Goal: Task Accomplishment & Management: Manage account settings

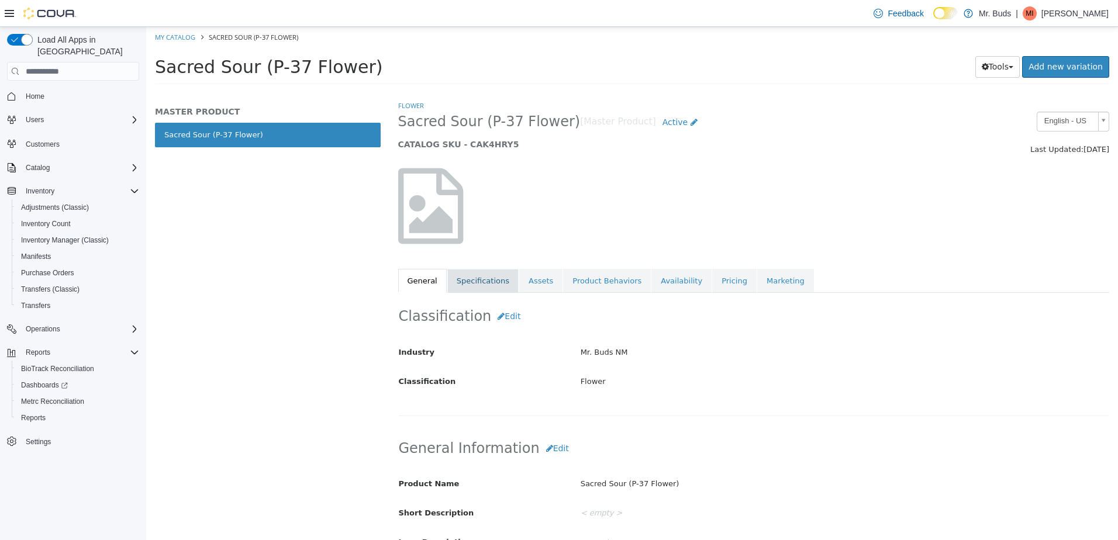
click at [495, 284] on link "Specifications" at bounding box center [482, 281] width 71 height 25
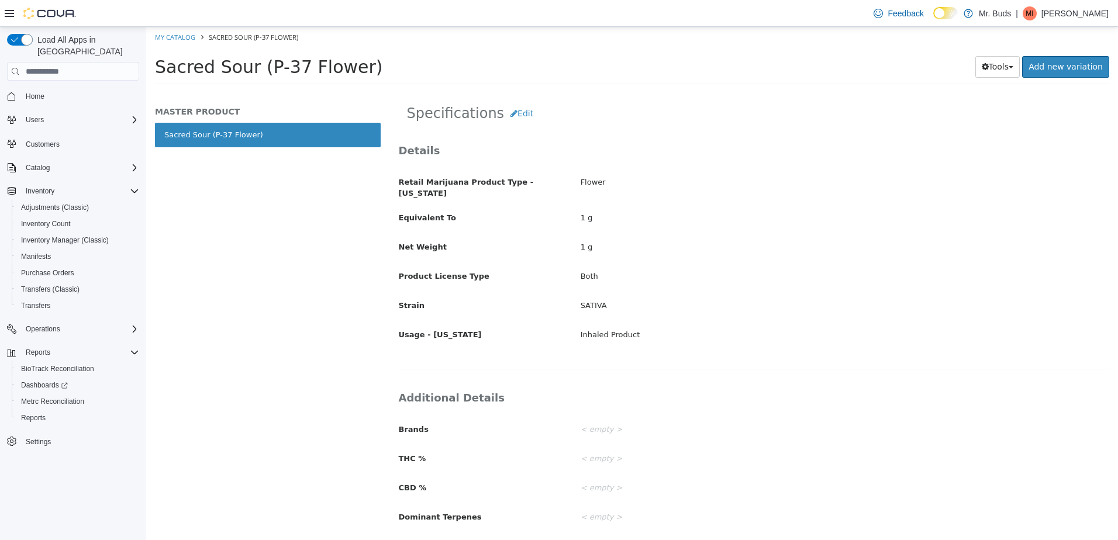
scroll to position [217, 0]
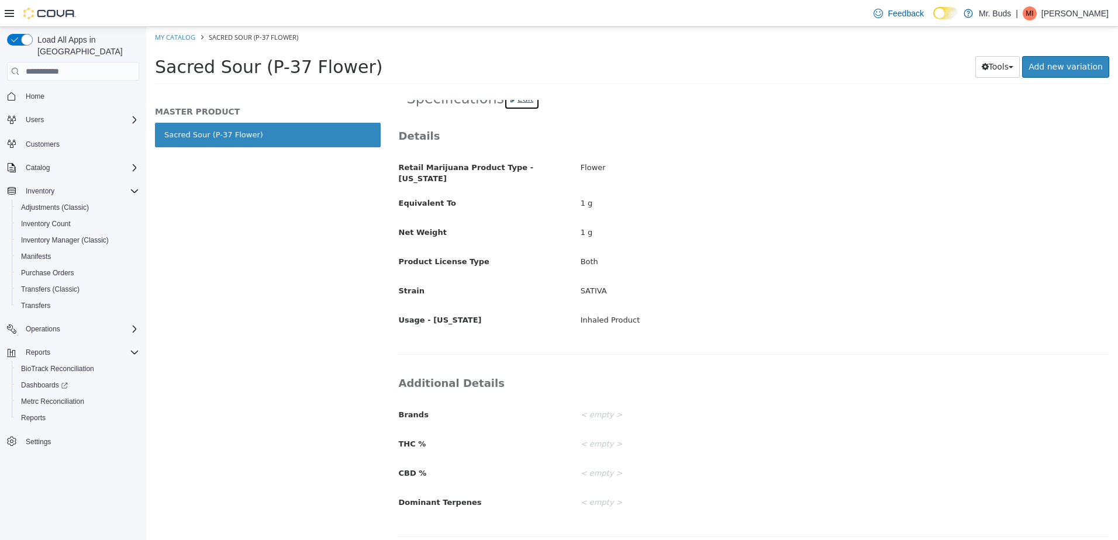
click at [505, 100] on button "Edit" at bounding box center [522, 99] width 36 height 22
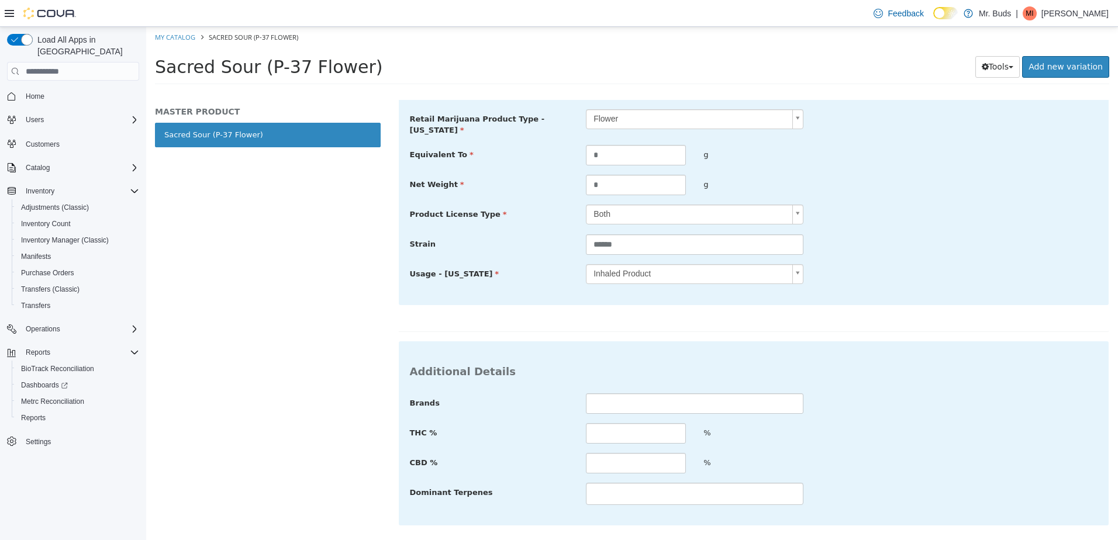
scroll to position [320, 0]
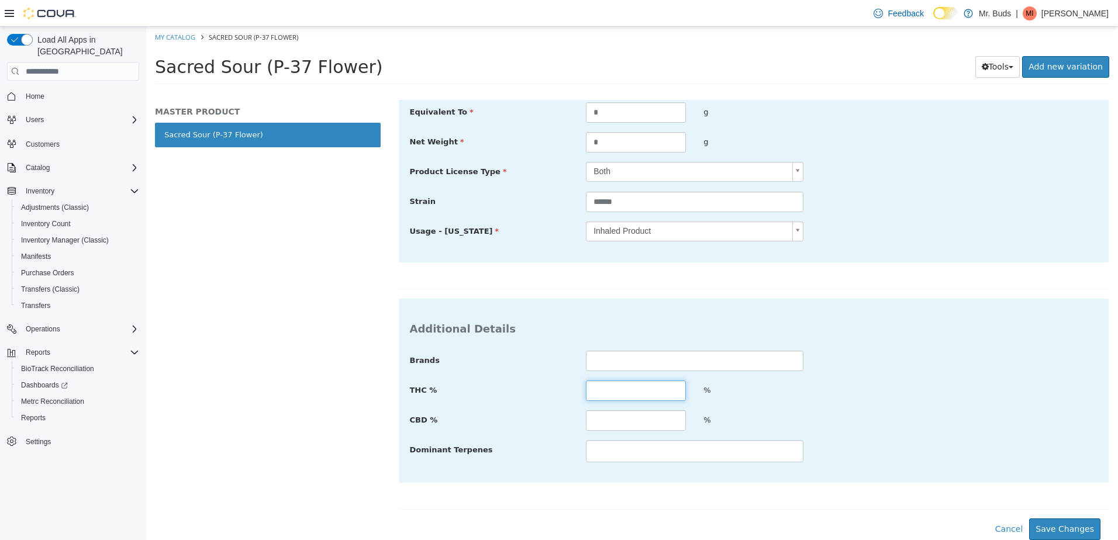
click at [615, 390] on input "text" at bounding box center [636, 391] width 100 height 20
type input "**"
click at [612, 425] on input "text" at bounding box center [636, 420] width 100 height 20
type input "****"
click at [1066, 524] on button "Save Changes" at bounding box center [1064, 530] width 71 height 22
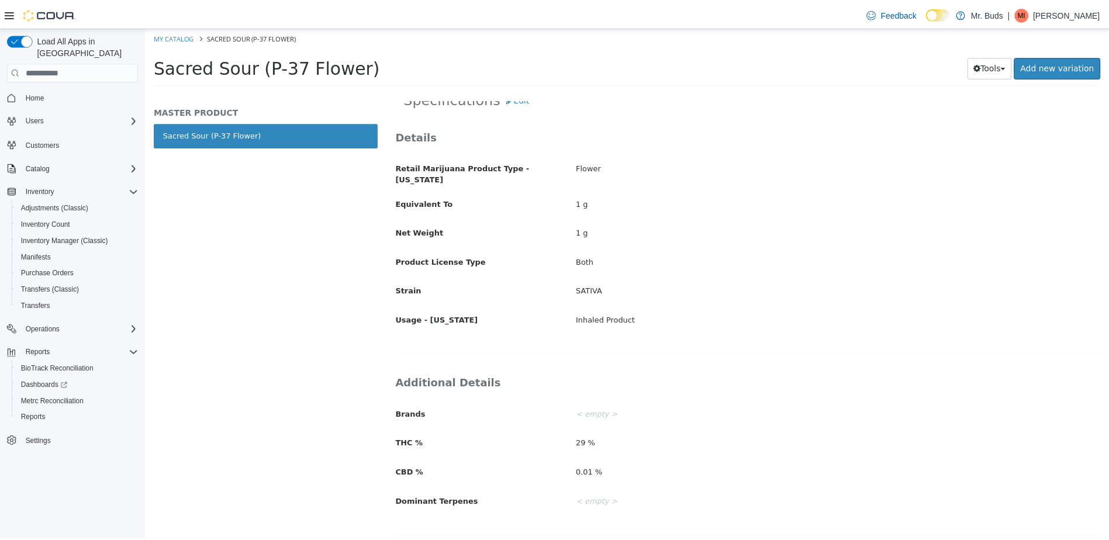
scroll to position [0, 0]
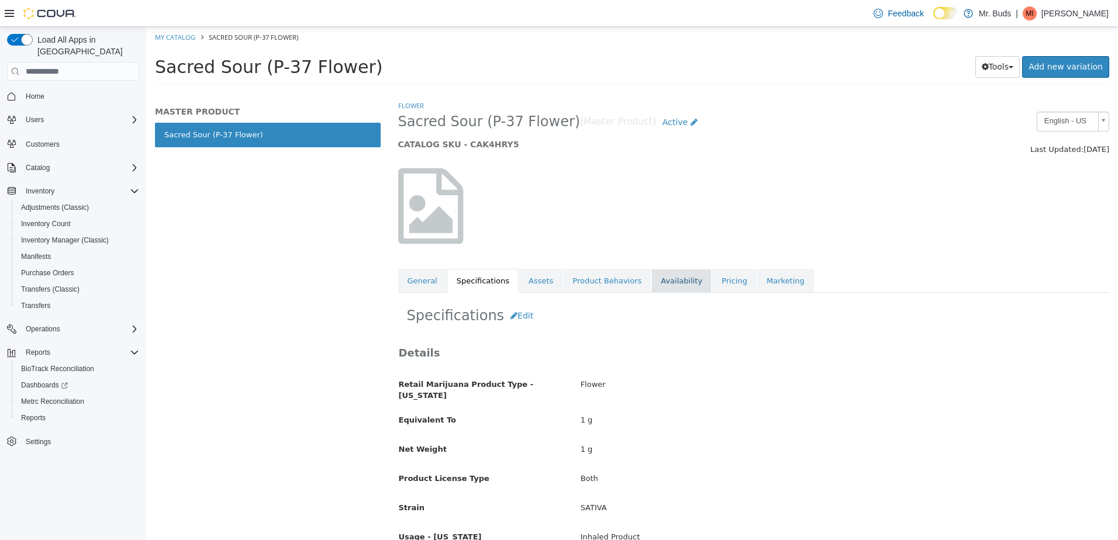
click at [667, 274] on link "Availability" at bounding box center [681, 281] width 60 height 25
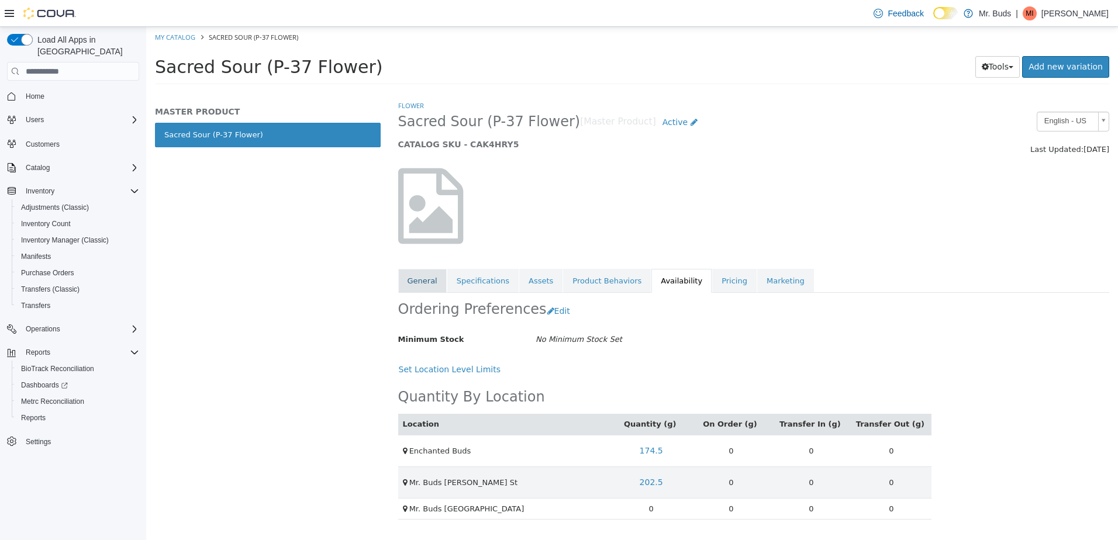
click at [433, 278] on link "General" at bounding box center [422, 281] width 49 height 25
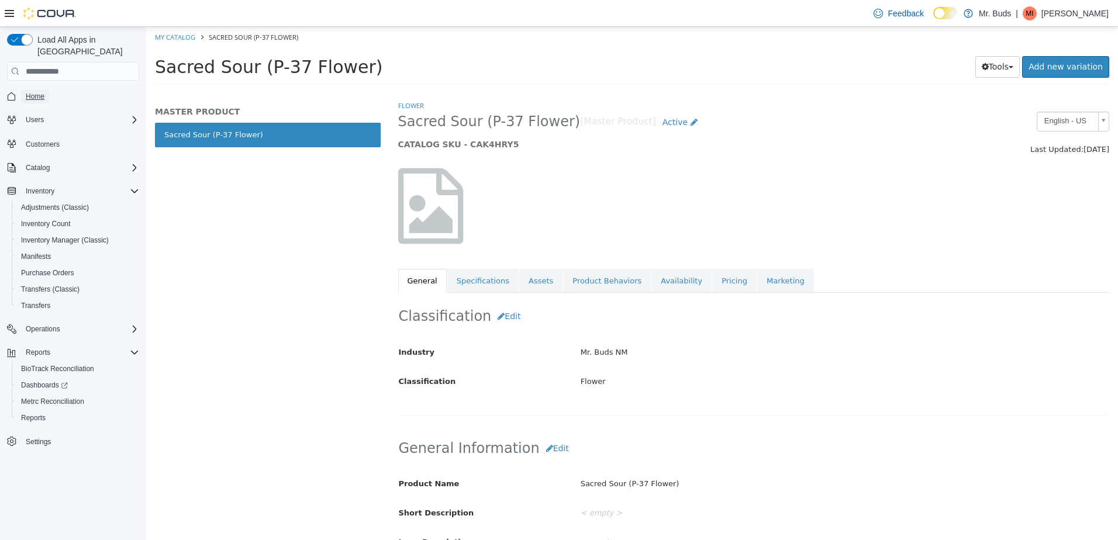
click at [27, 90] on span "Home" at bounding box center [35, 96] width 19 height 14
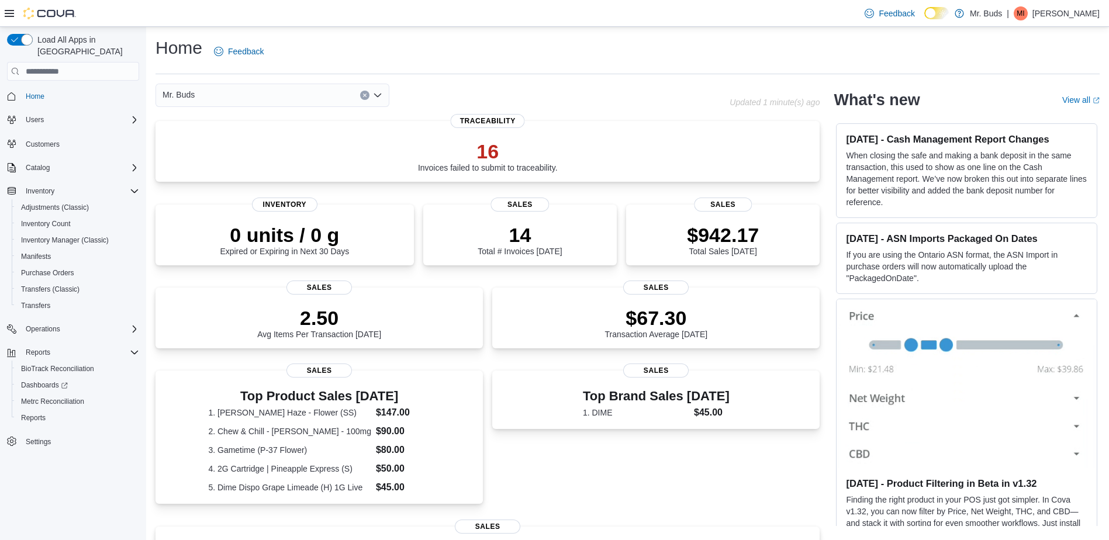
click at [359, 95] on div "Mr. Buds" at bounding box center [273, 95] width 234 height 23
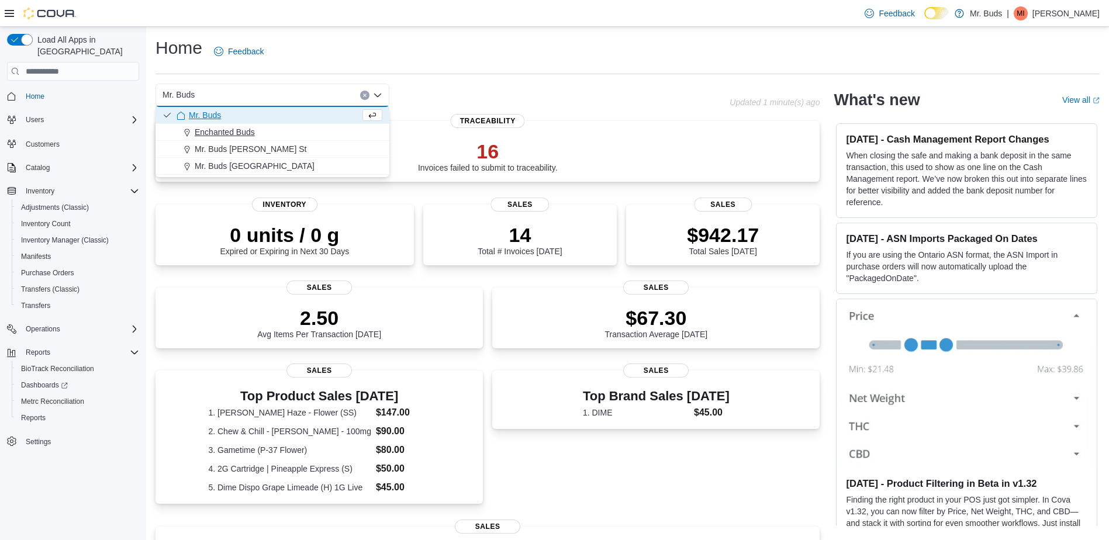
click at [271, 134] on div "Enchanted Buds" at bounding box center [280, 132] width 206 height 12
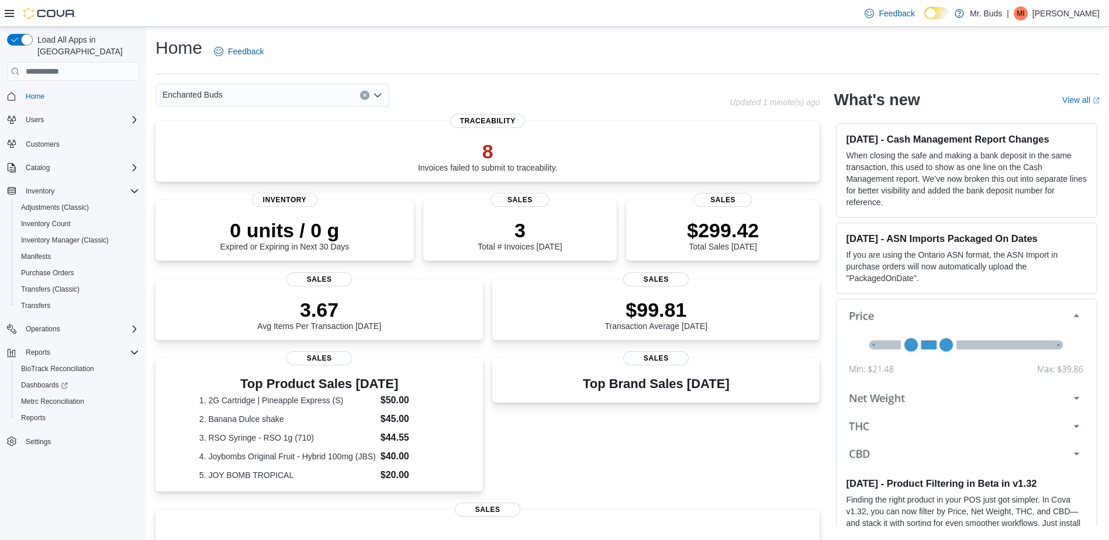
click at [310, 101] on div "Enchanted Buds Combo box. Selected. Enchanted Buds. Press Backspace to delete E…" at bounding box center [273, 95] width 234 height 23
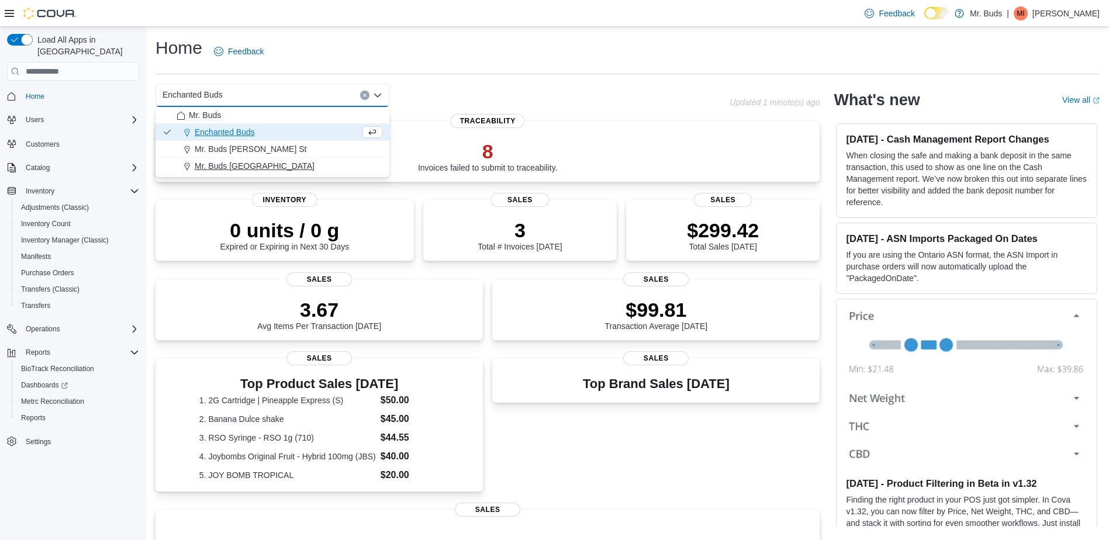
click at [255, 161] on span "Mr. Buds [GEOGRAPHIC_DATA]" at bounding box center [255, 166] width 120 height 12
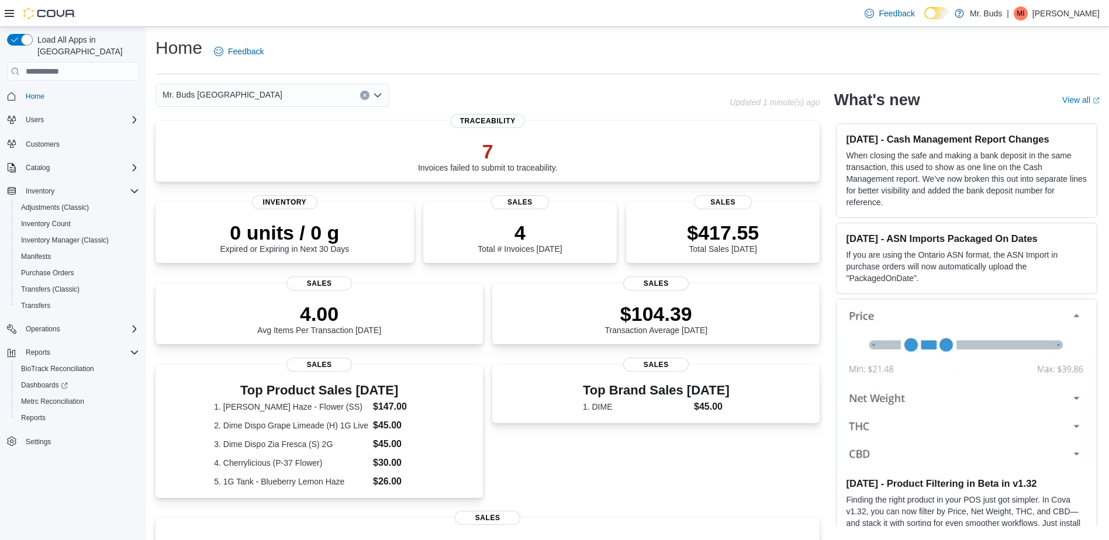
click at [307, 99] on div "Mr. Buds Prince Street Combo box. Selected. Mr. [GEOGRAPHIC_DATA]. Press Backsp…" at bounding box center [273, 95] width 234 height 23
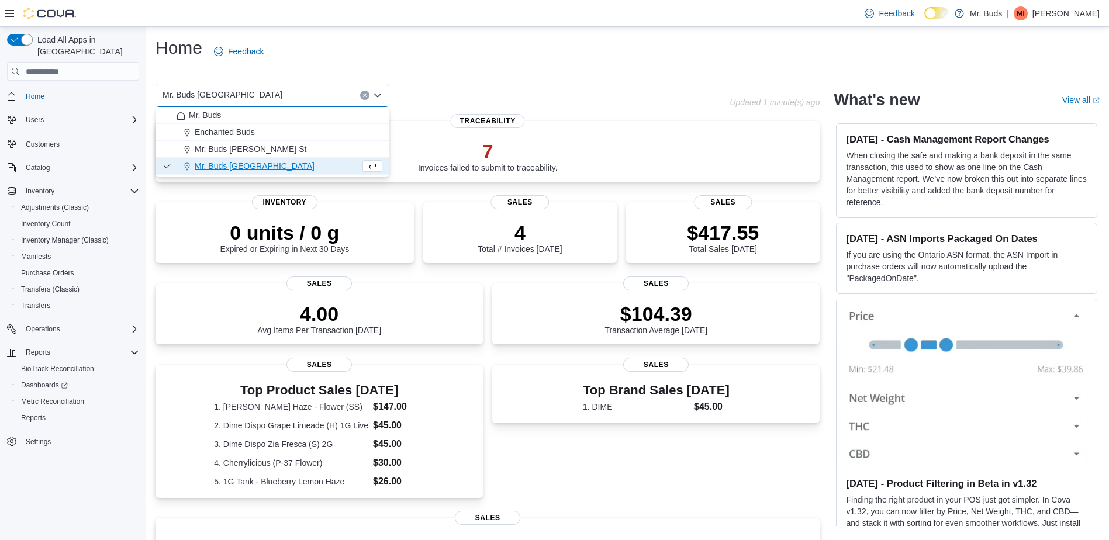
click at [281, 132] on div "Enchanted Buds" at bounding box center [280, 132] width 206 height 12
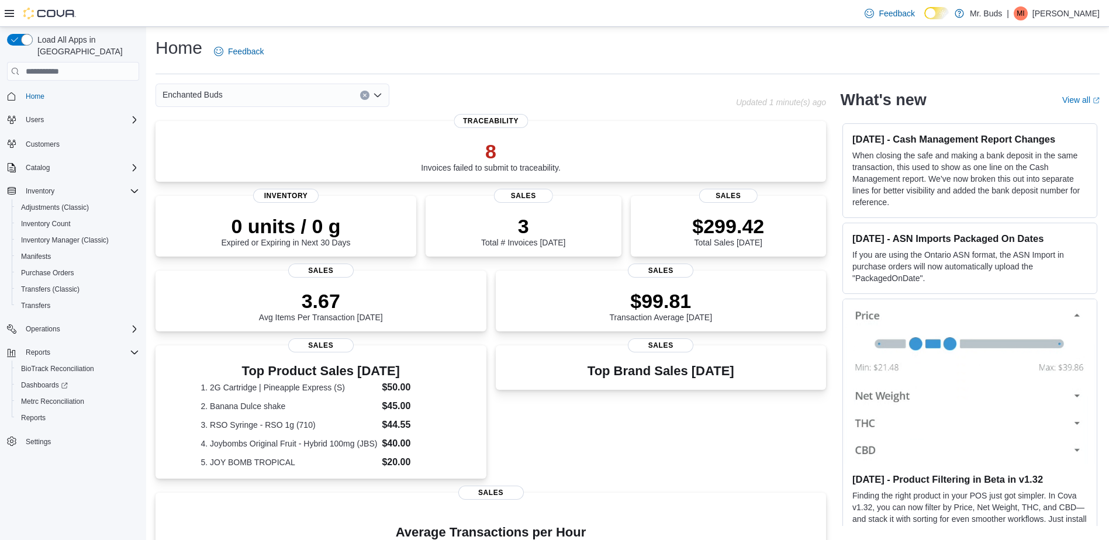
click at [301, 95] on div "Enchanted Buds Combo box. Selected. Enchanted Buds. Press Backspace to delete E…" at bounding box center [273, 95] width 234 height 23
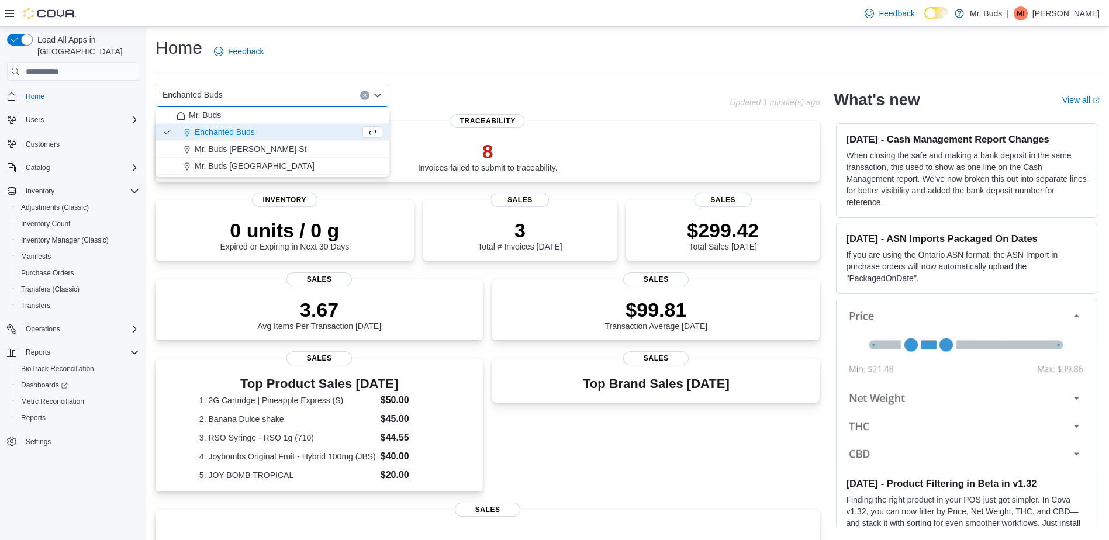
click at [256, 147] on span "Mr. Buds [PERSON_NAME] St" at bounding box center [251, 149] width 112 height 12
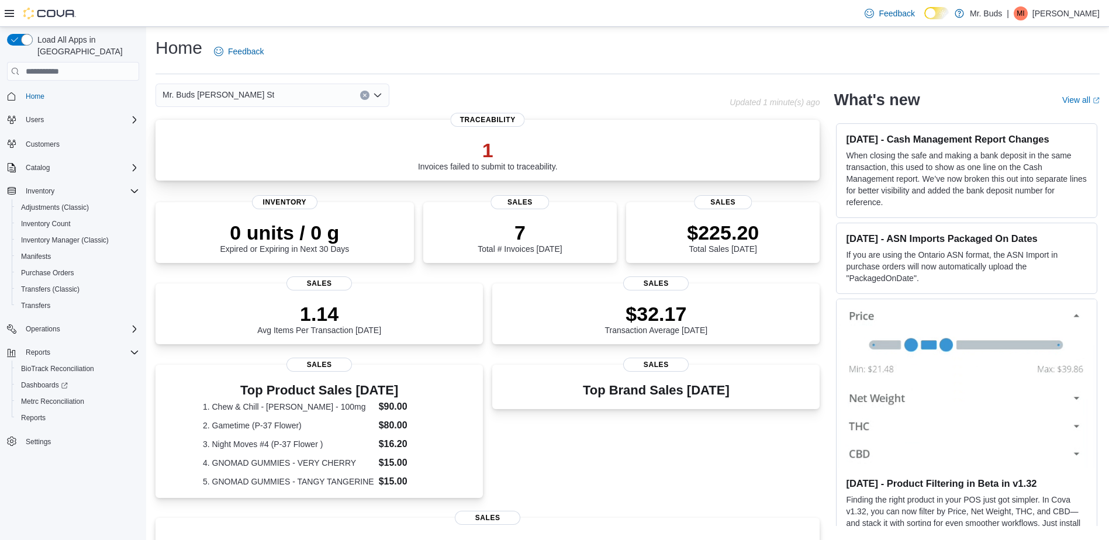
click at [530, 143] on p "1" at bounding box center [488, 150] width 140 height 23
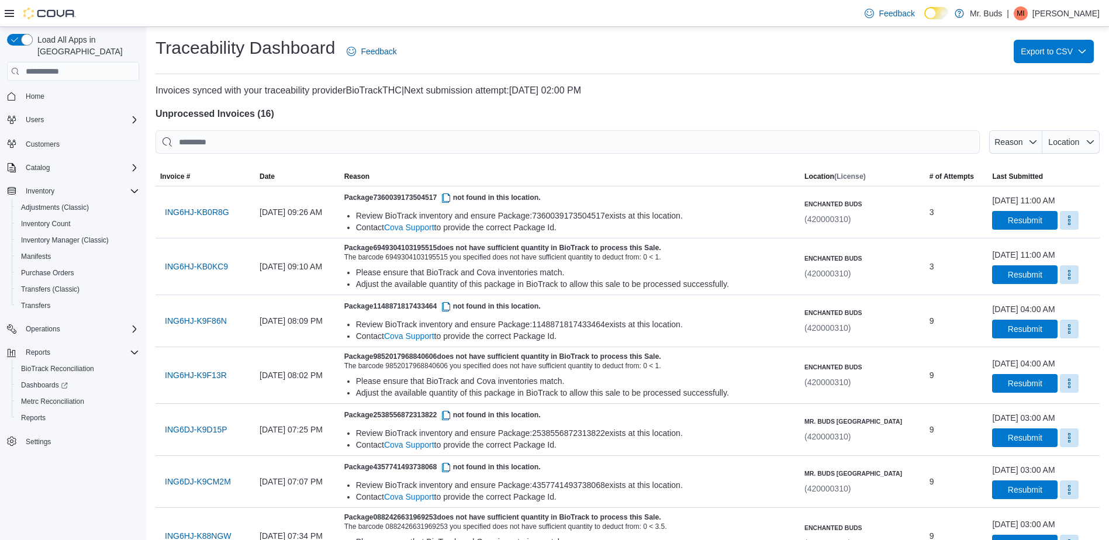
click at [63, 89] on span "Home" at bounding box center [80, 96] width 118 height 15
